Goal: Task Accomplishment & Management: Manage account settings

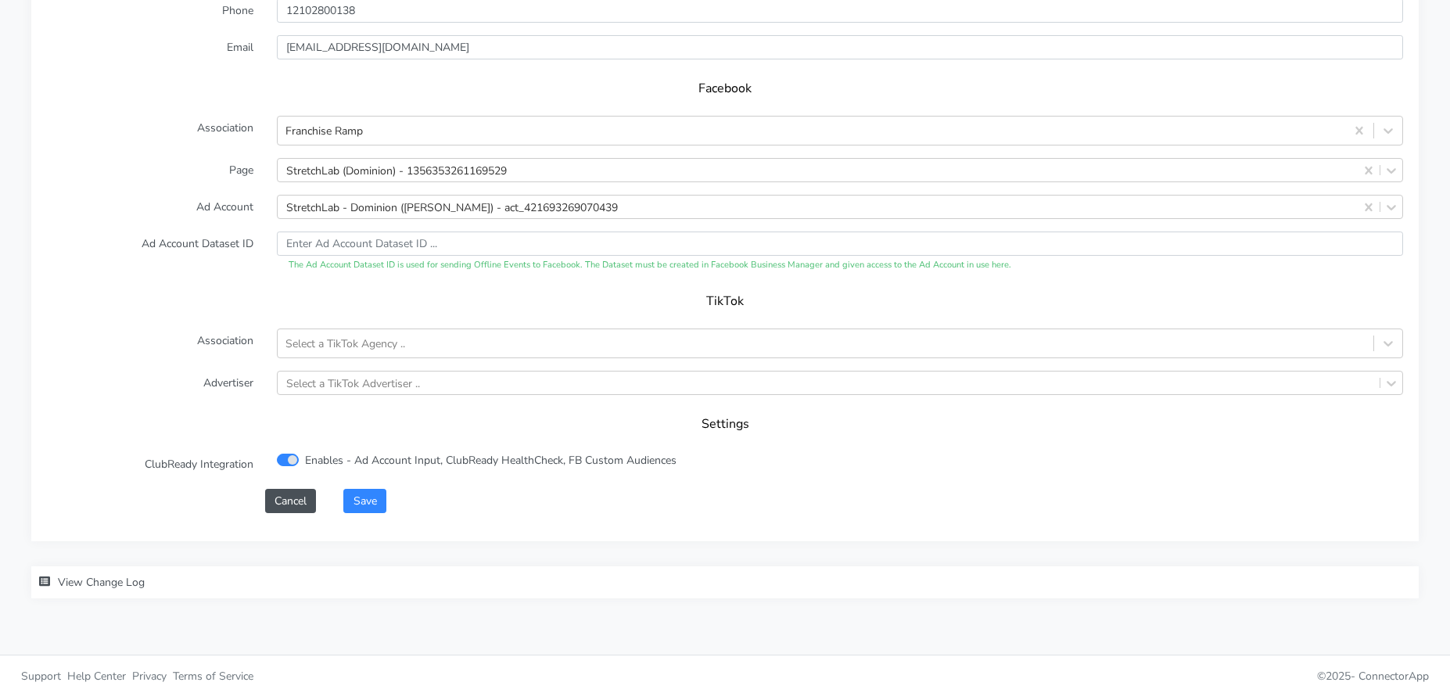
scroll to position [1540, 0]
click at [366, 503] on button "Save" at bounding box center [364, 497] width 42 height 24
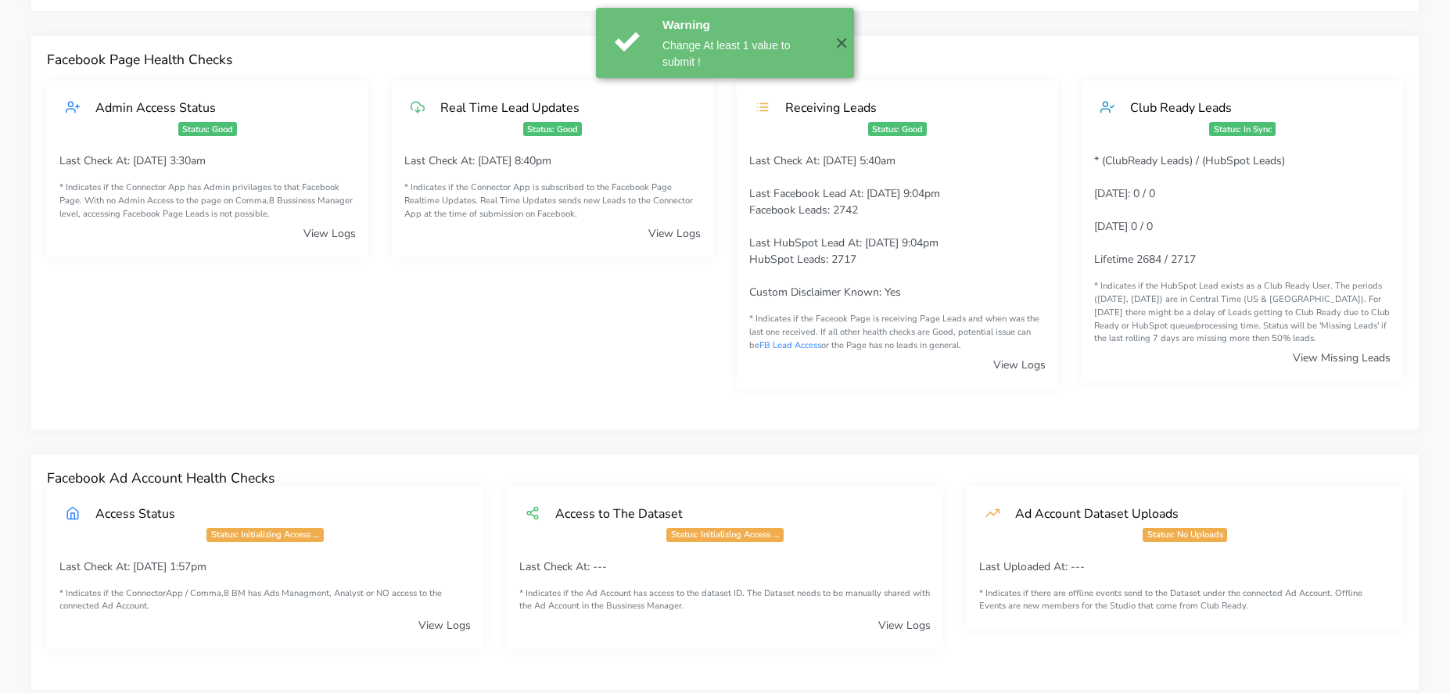
scroll to position [0, 0]
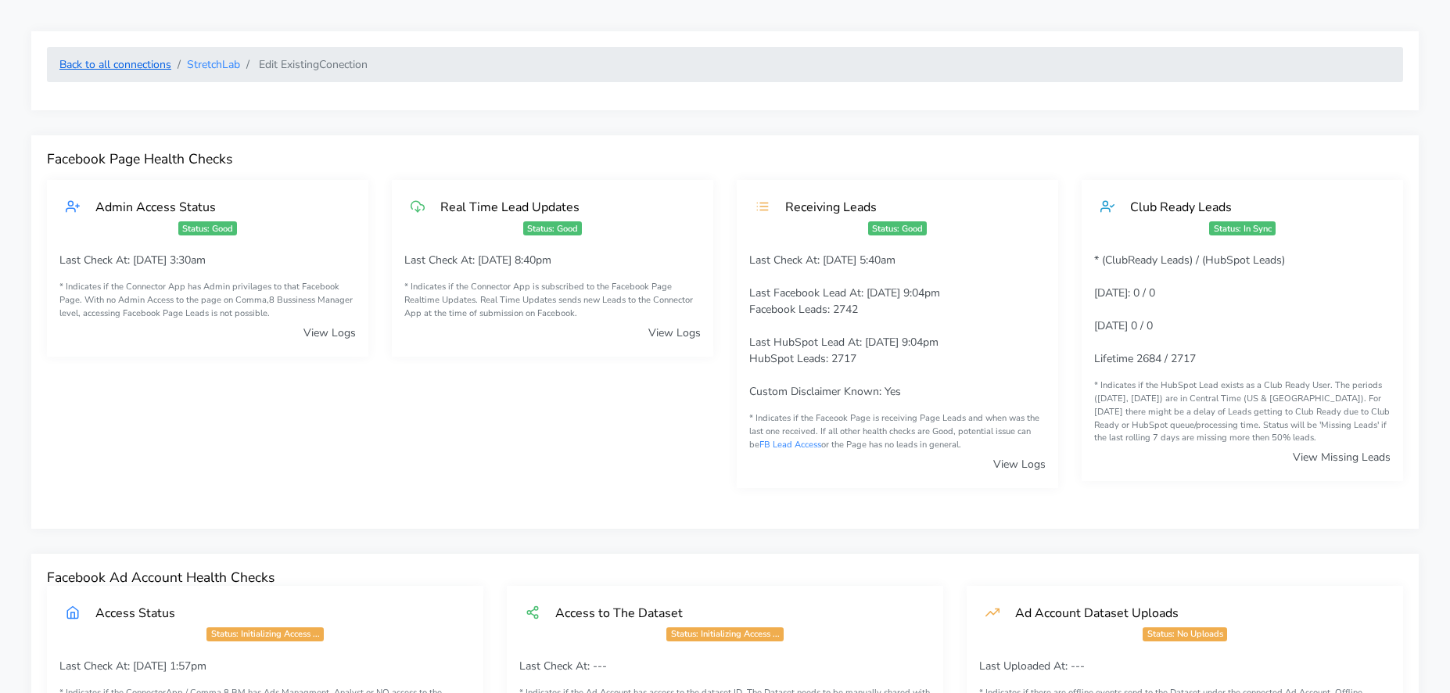
click at [134, 69] on link "Back to all connections" at bounding box center [115, 64] width 112 height 15
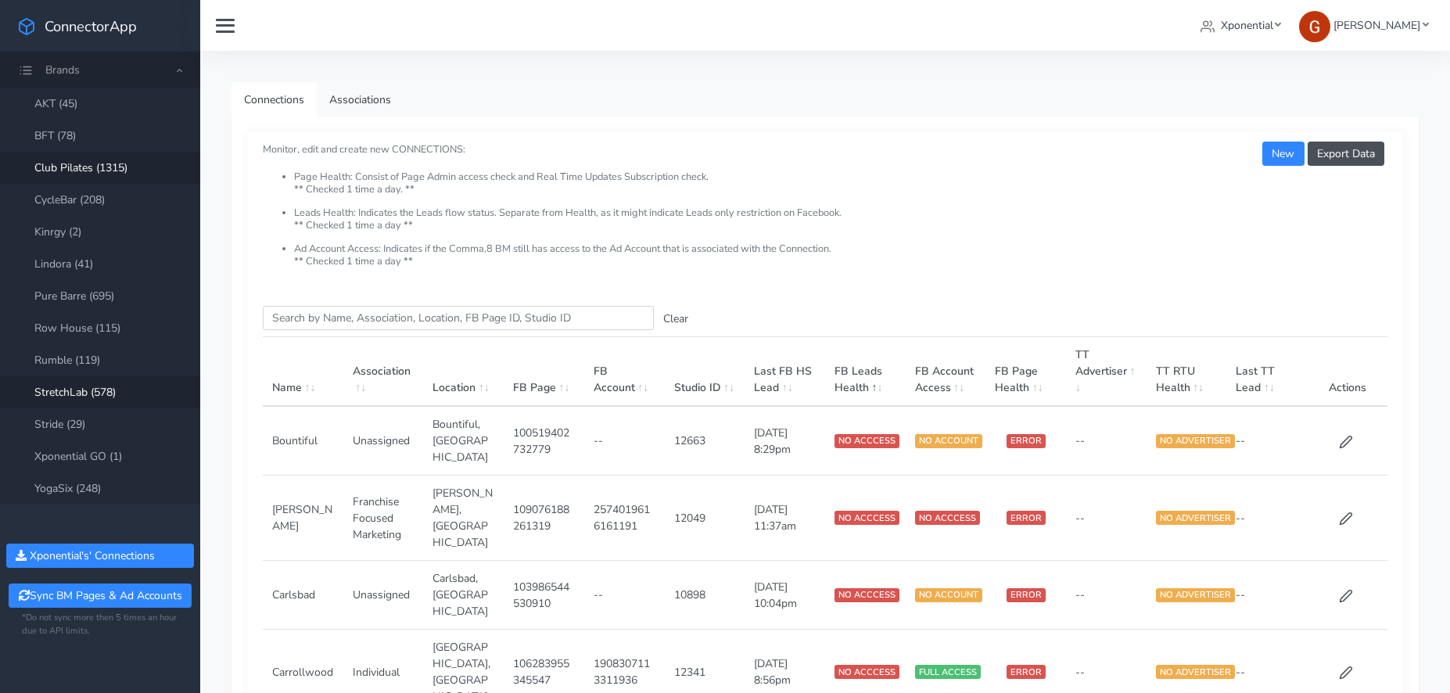
click at [89, 163] on link "Club Pilates (1315)" at bounding box center [100, 168] width 200 height 32
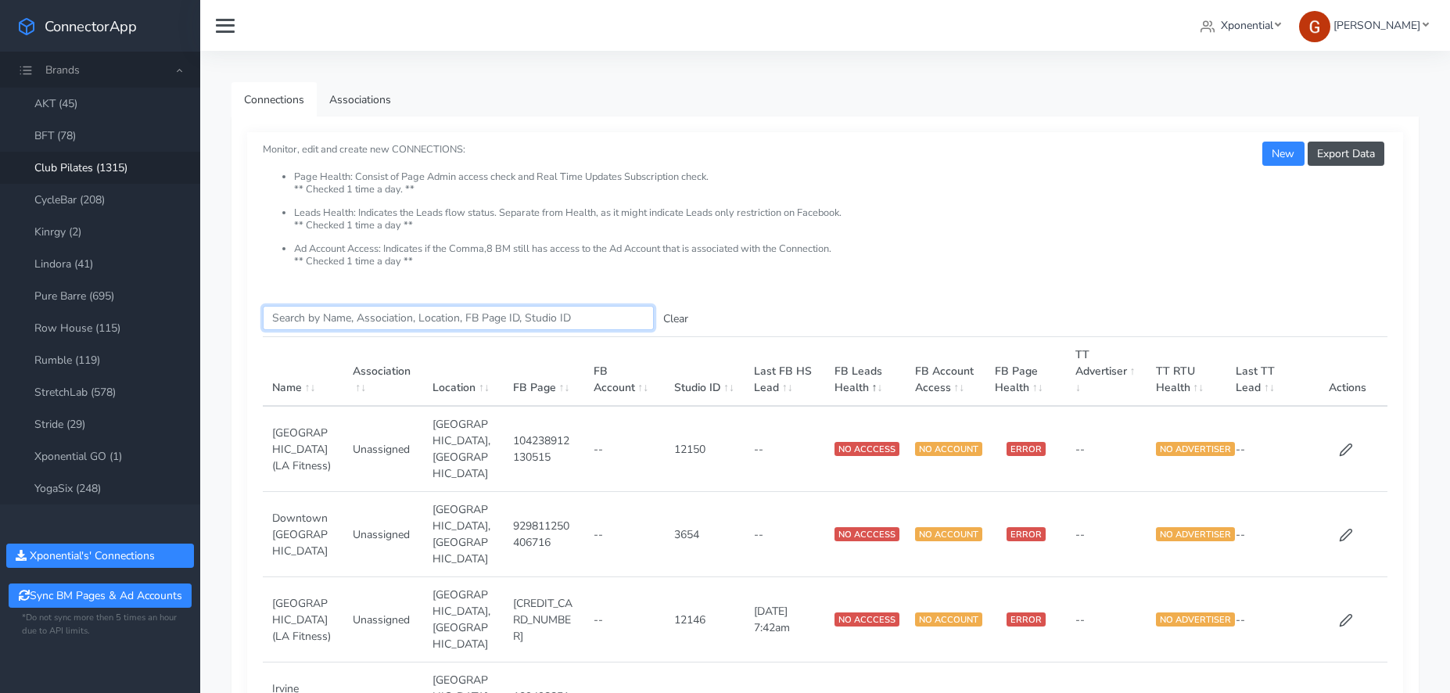
click at [384, 316] on input "Search this table" at bounding box center [458, 318] width 391 height 24
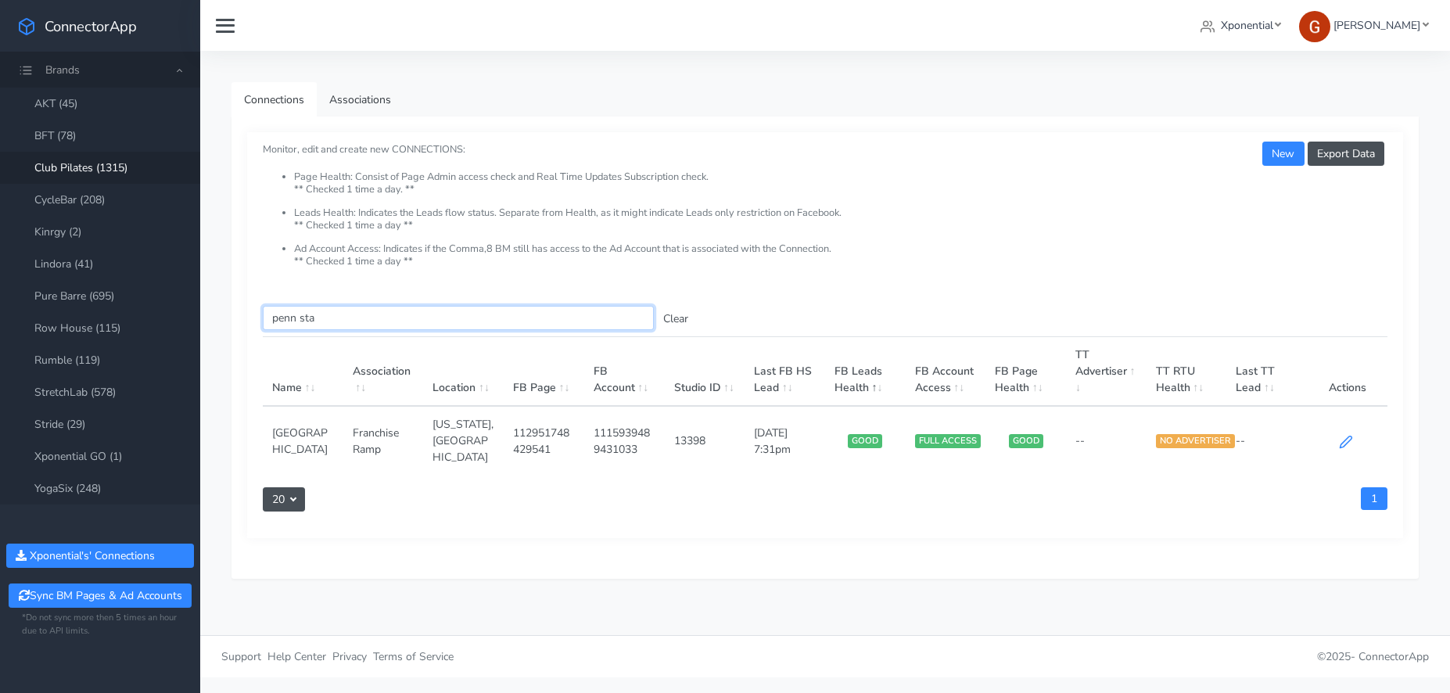
type input "penn sta"
click at [1349, 435] on icon at bounding box center [1346, 442] width 14 height 14
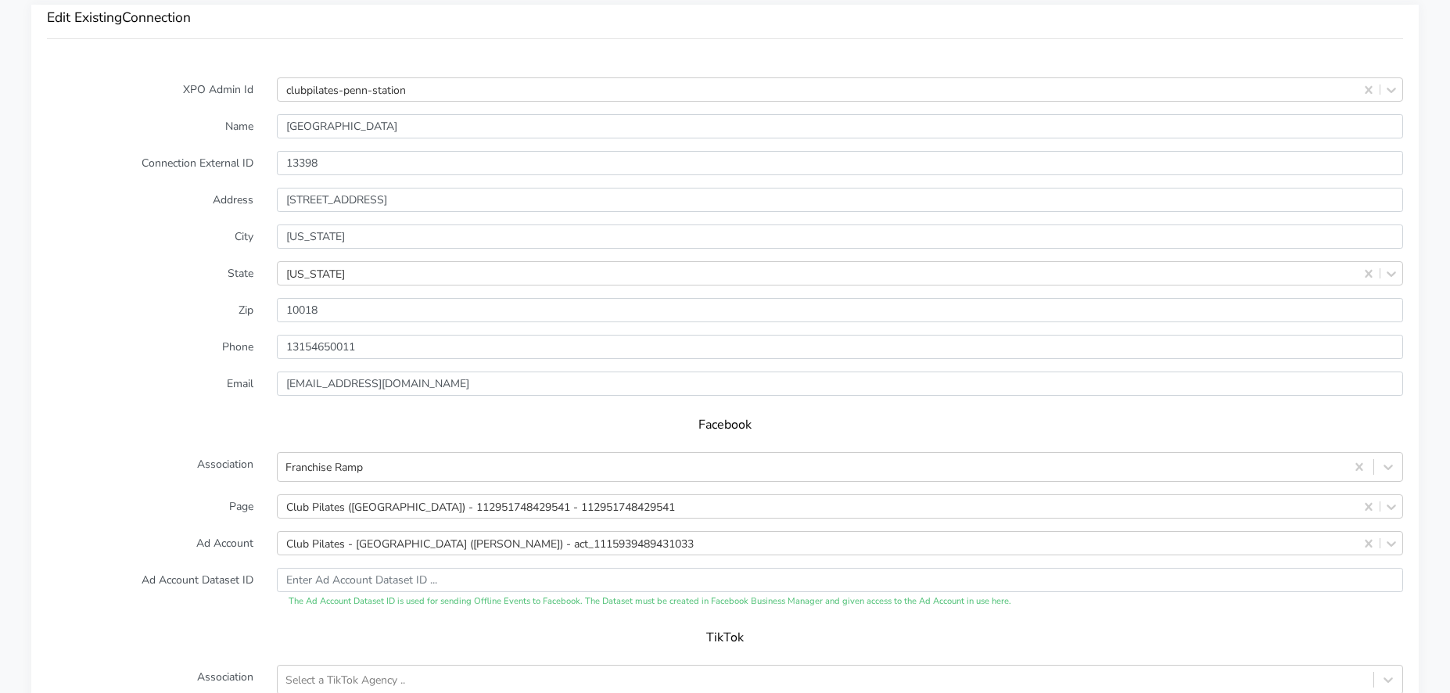
scroll to position [1210, 0]
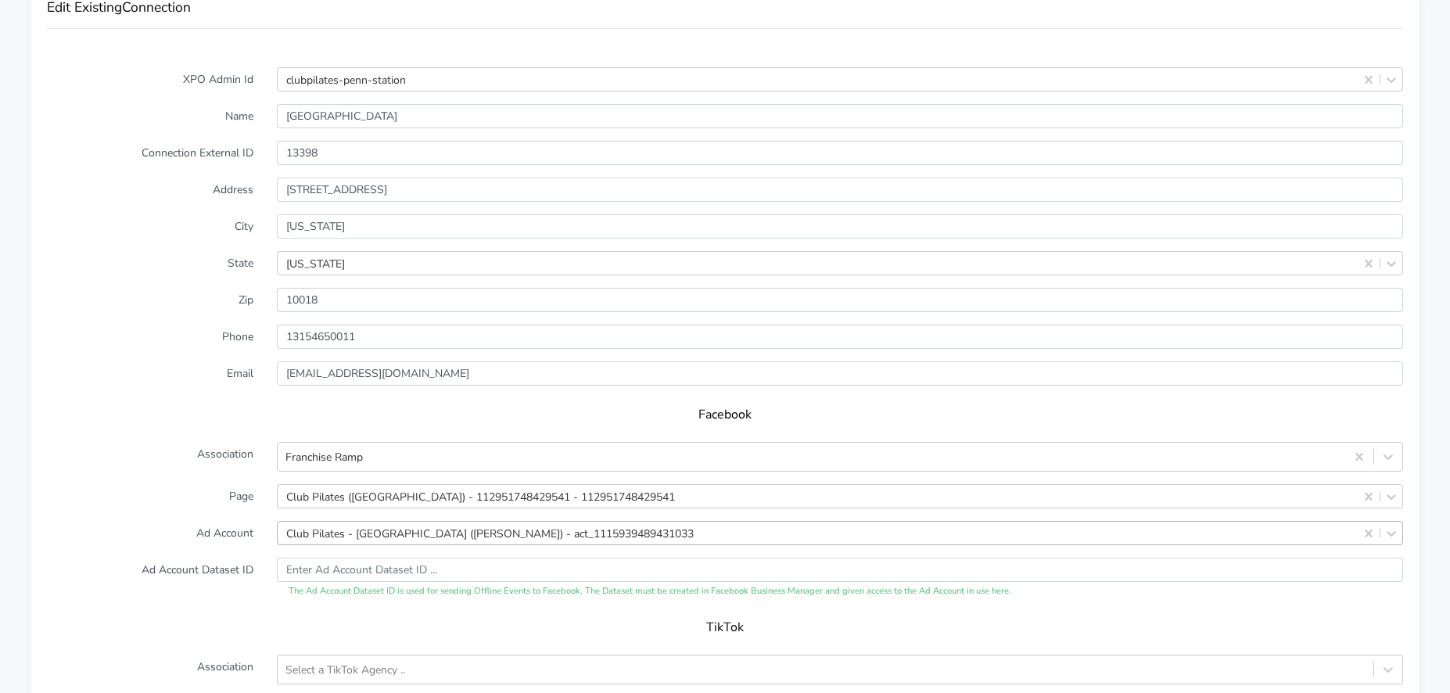
click at [401, 535] on div "Club Pilates - [GEOGRAPHIC_DATA] ([PERSON_NAME]) - act_1115939489431033" at bounding box center [840, 533] width 1126 height 24
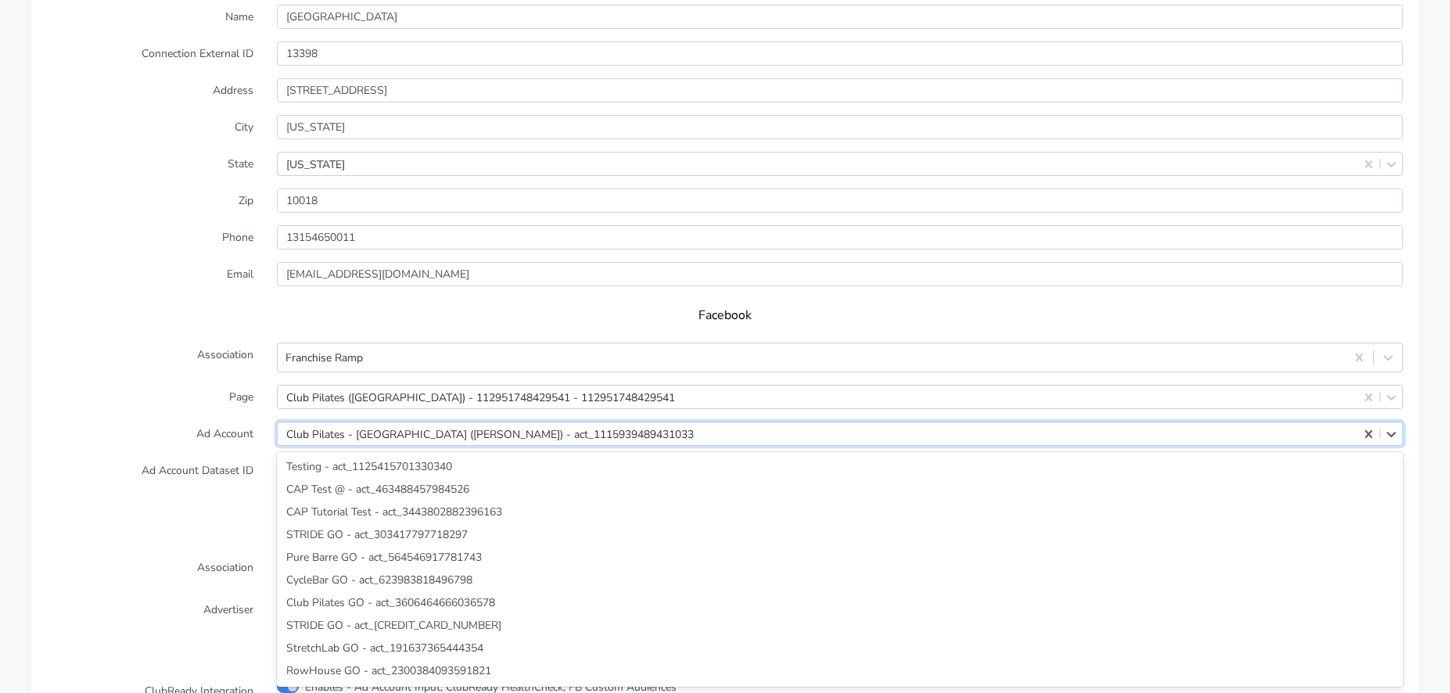
scroll to position [40527, 0]
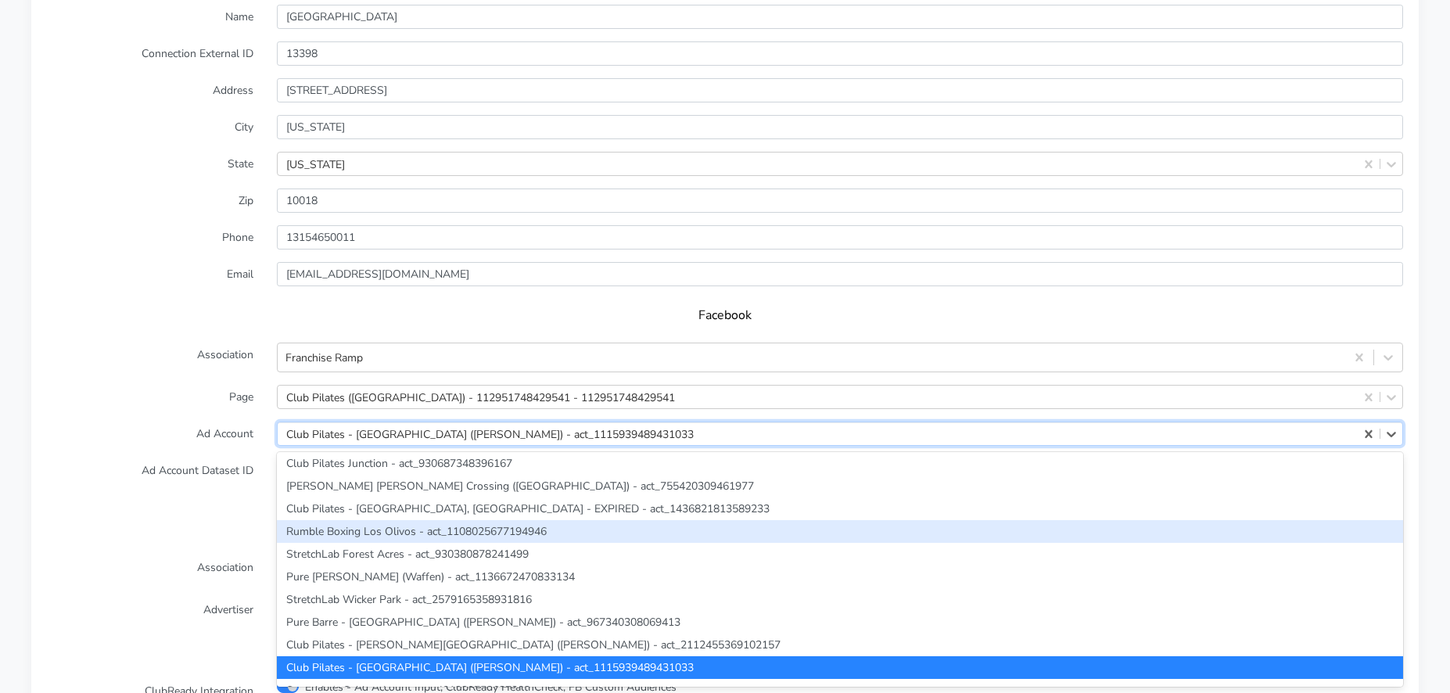
paste input "775422508194802"
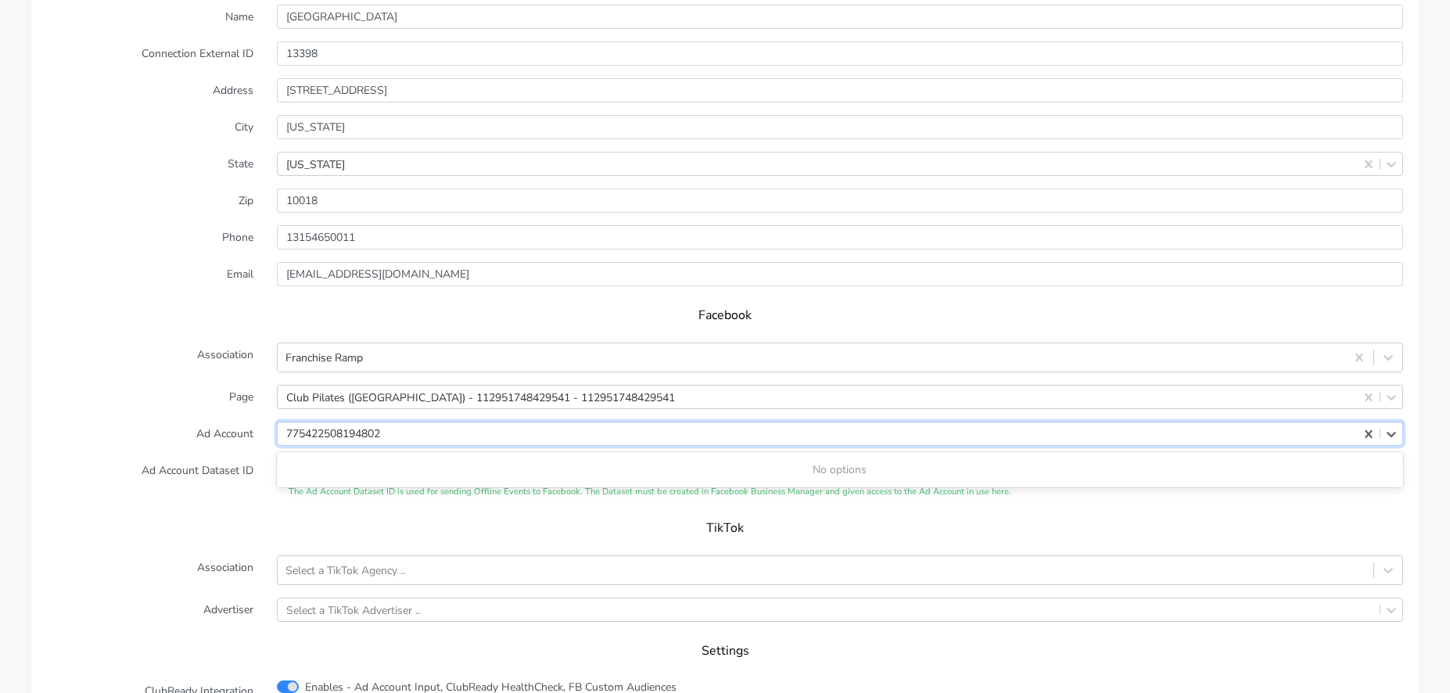
scroll to position [0, 0]
type input "775422508194802"
click at [219, 404] on label "Page" at bounding box center [150, 397] width 230 height 24
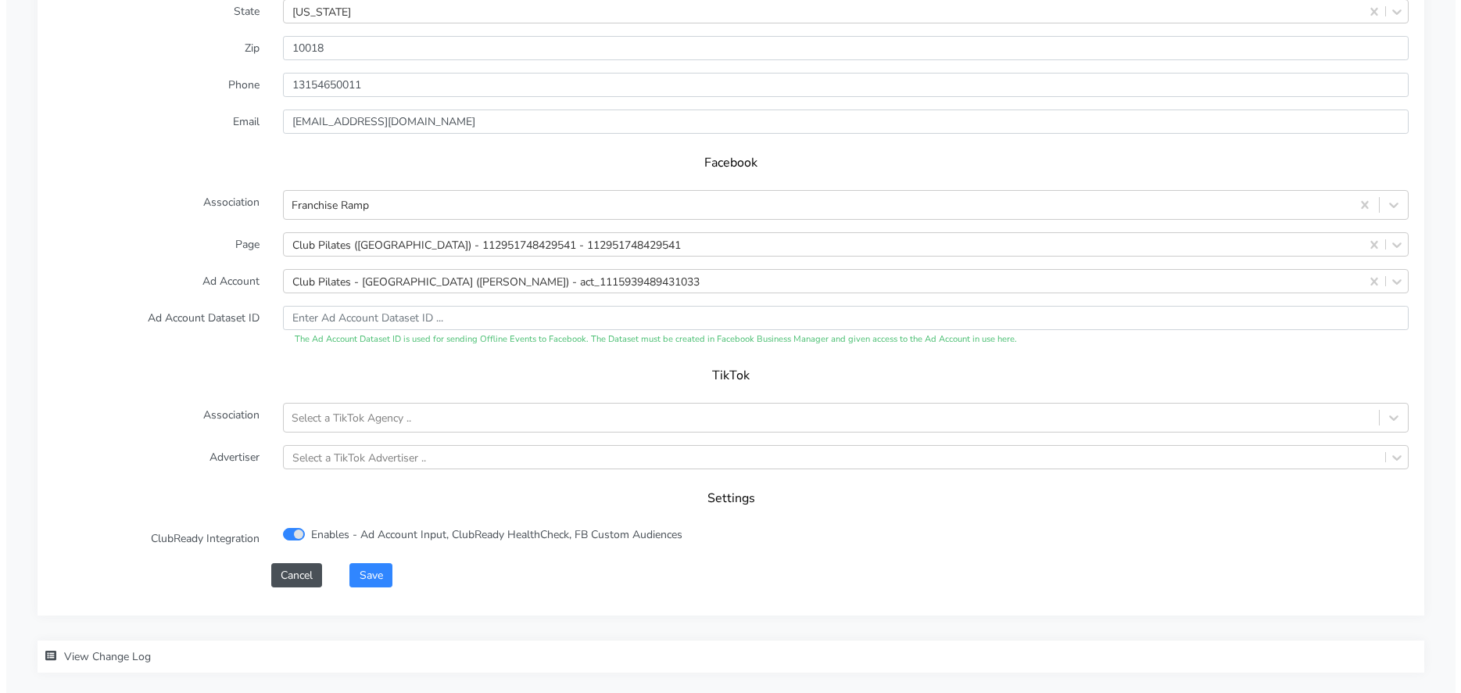
scroll to position [1465, 0]
click at [382, 573] on button "Save" at bounding box center [364, 572] width 42 height 24
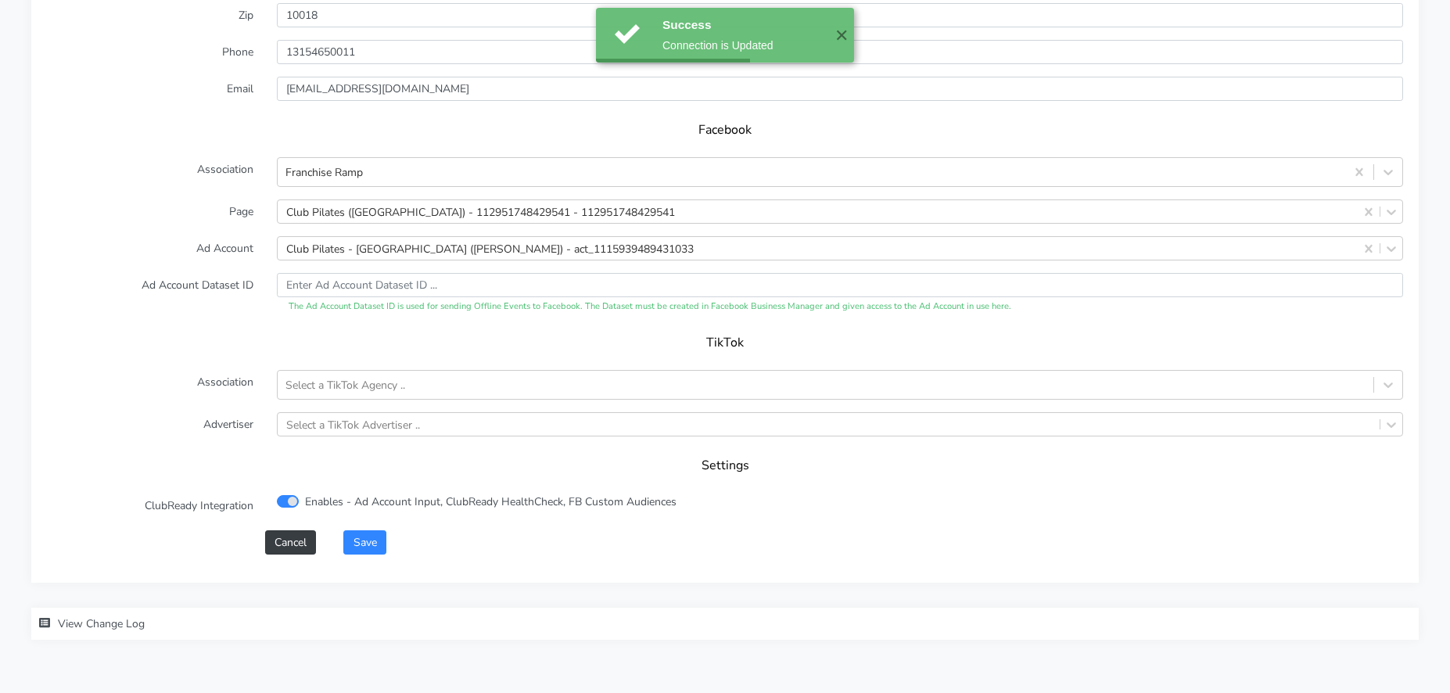
scroll to position [1496, 0]
click at [303, 542] on button "Cancel" at bounding box center [290, 541] width 51 height 24
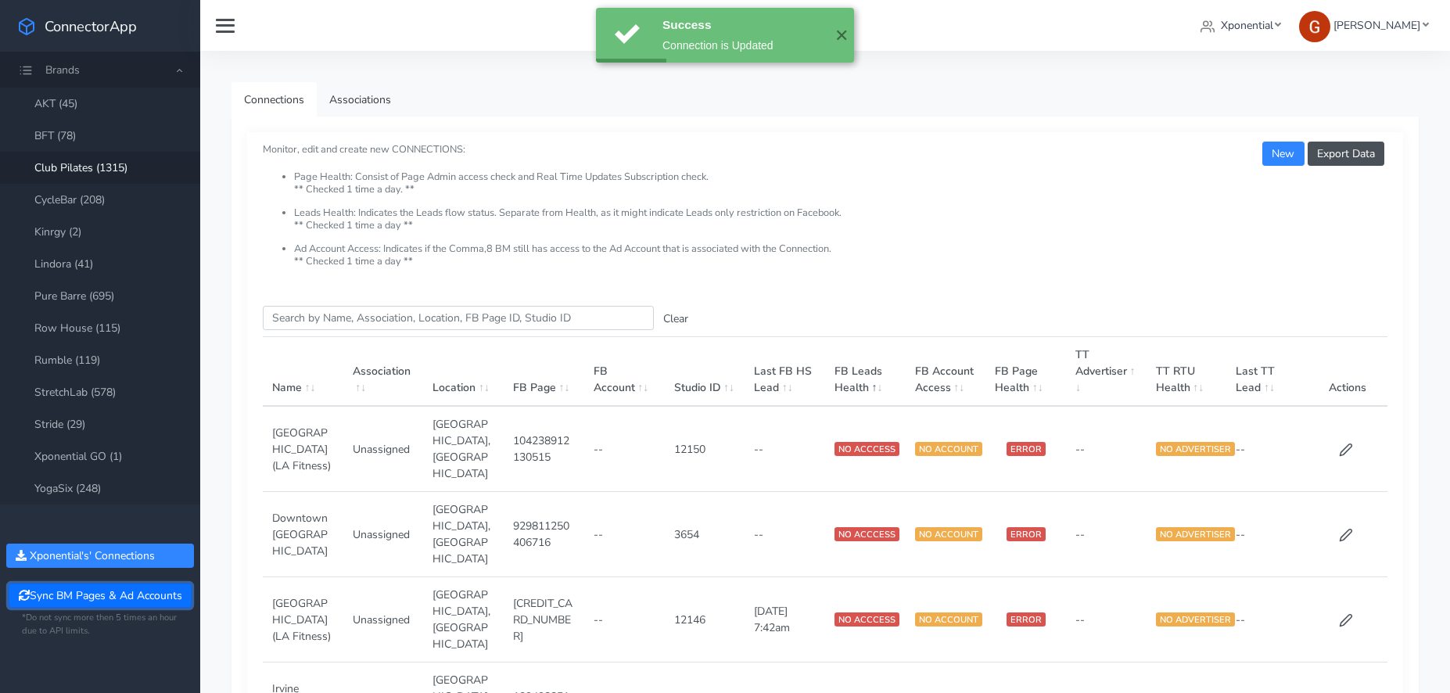
click at [108, 597] on button "Sync BM Pages & Ad Accounts" at bounding box center [100, 595] width 182 height 24
